Goal: Task Accomplishment & Management: Manage account settings

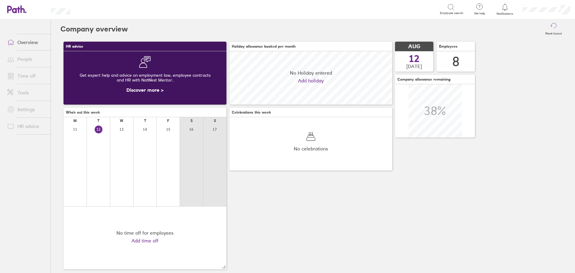
scroll to position [53, 163]
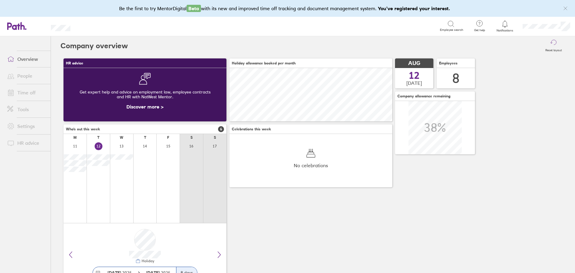
click at [28, 79] on link "People" at bounding box center [26, 76] width 48 height 12
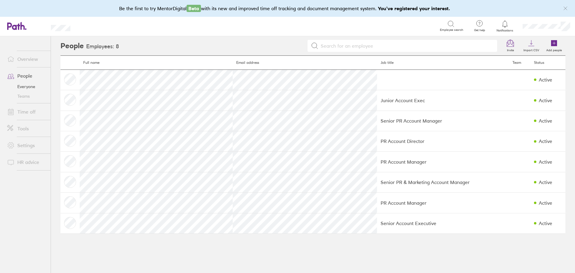
click at [35, 111] on link "Time off" at bounding box center [26, 112] width 48 height 12
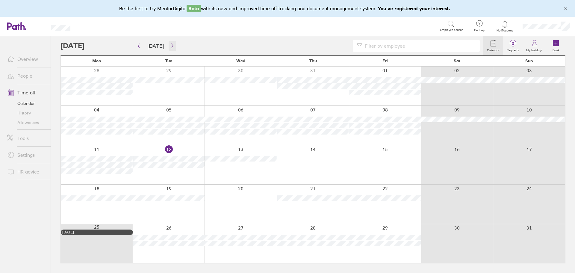
click at [170, 44] on icon "button" at bounding box center [172, 45] width 4 height 5
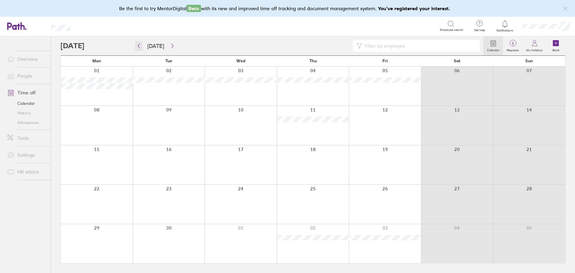
click at [140, 47] on icon "button" at bounding box center [139, 45] width 4 height 5
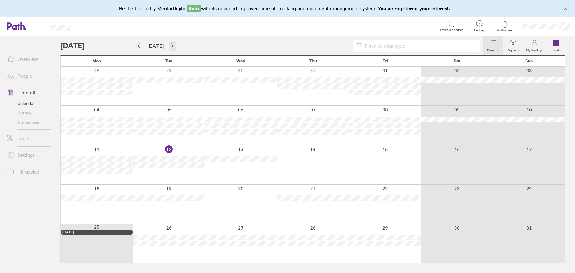
click at [170, 43] on icon "button" at bounding box center [172, 45] width 4 height 5
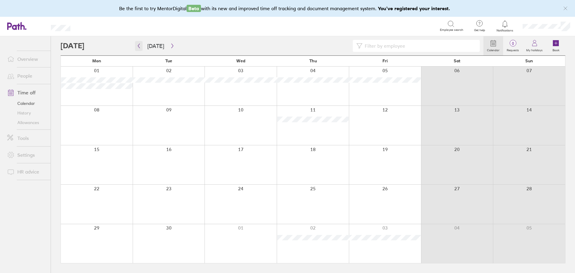
click at [139, 48] on icon "button" at bounding box center [139, 45] width 4 height 5
